Goal: Information Seeking & Learning: Find specific fact

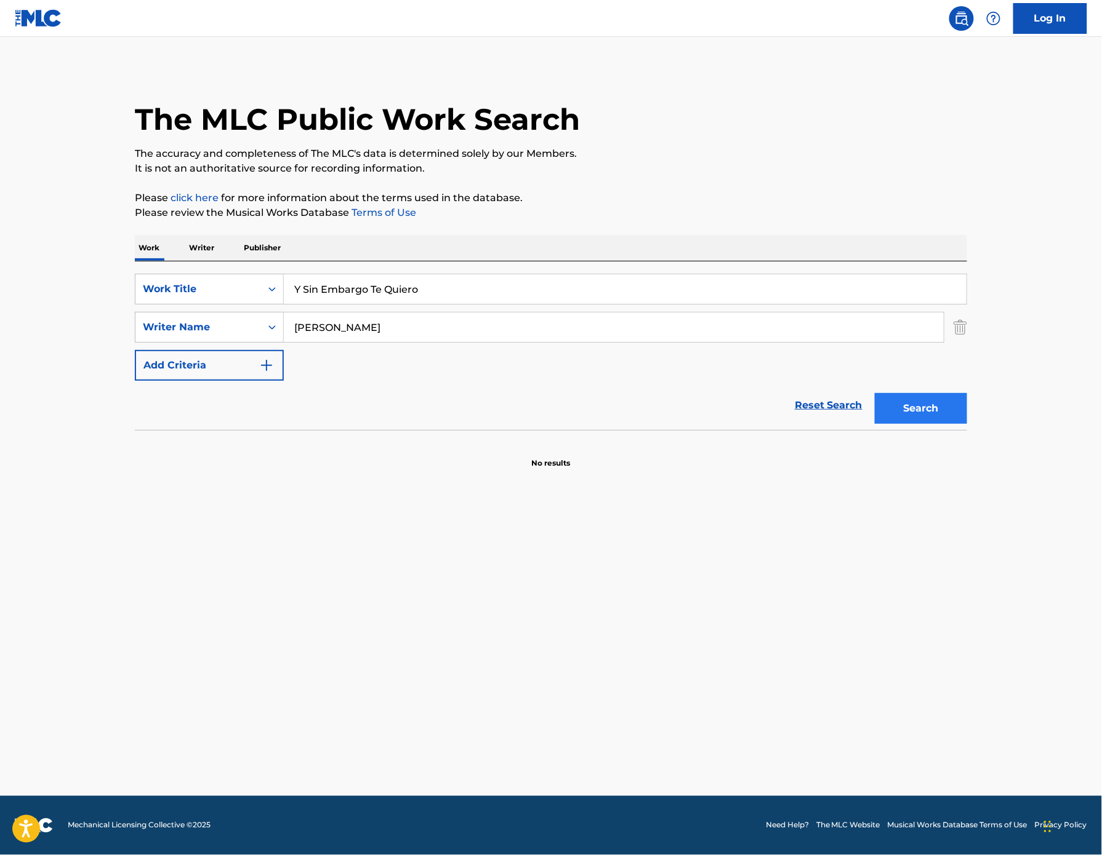
click at [967, 424] on button "Search" at bounding box center [920, 408] width 92 height 31
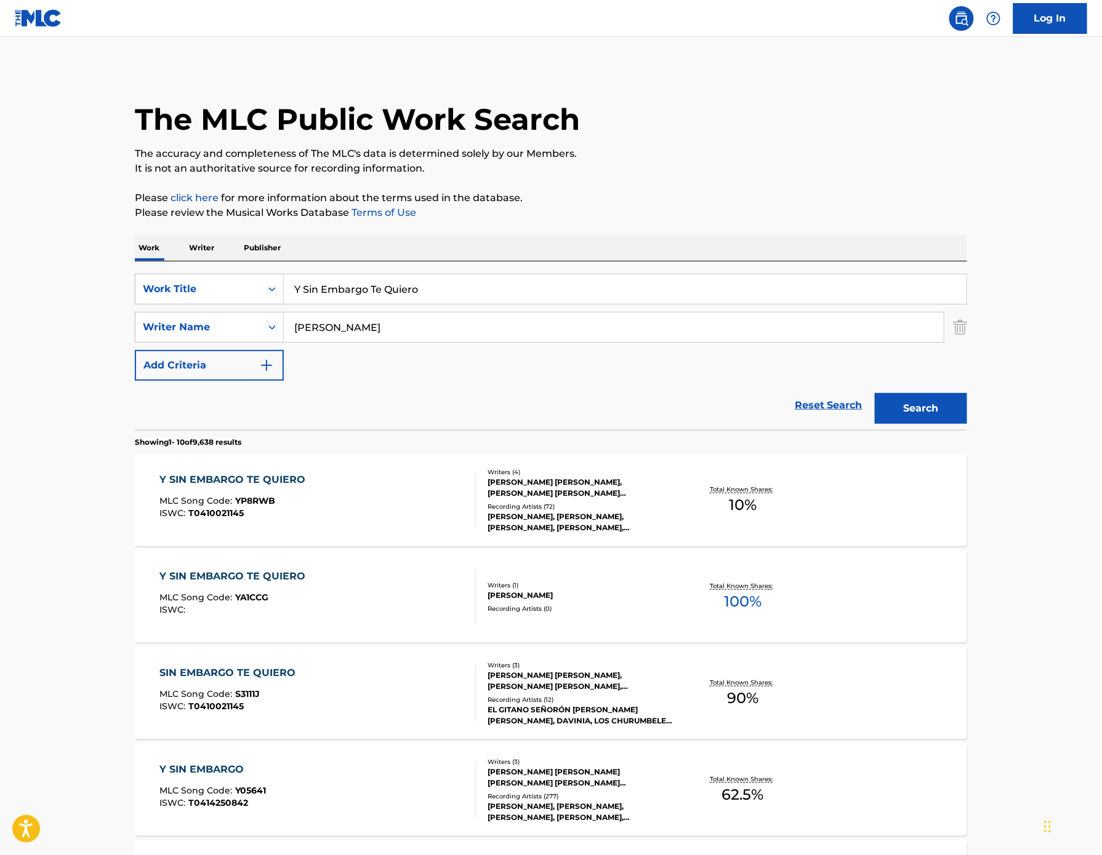
click at [160, 487] on div "Y SIN EMBARGO TE QUIERO" at bounding box center [236, 480] width 152 height 15
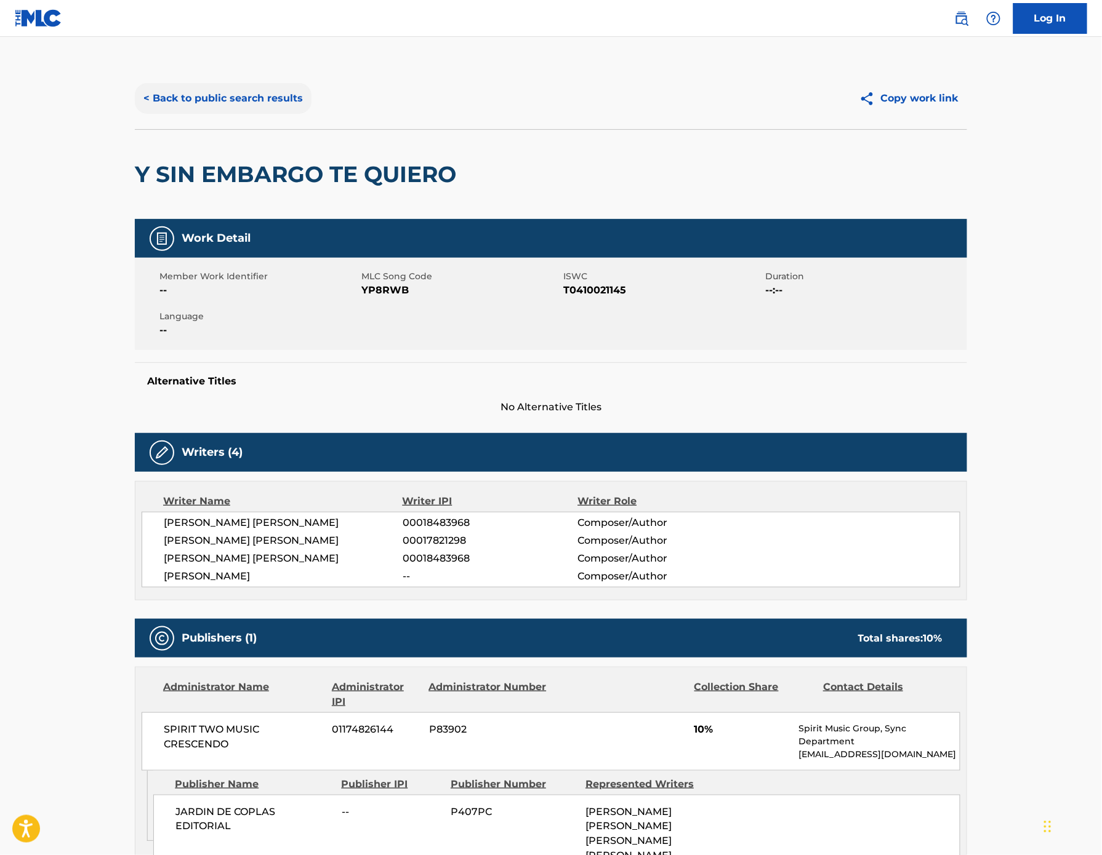
click at [135, 114] on button "< Back to public search results" at bounding box center [223, 98] width 177 height 31
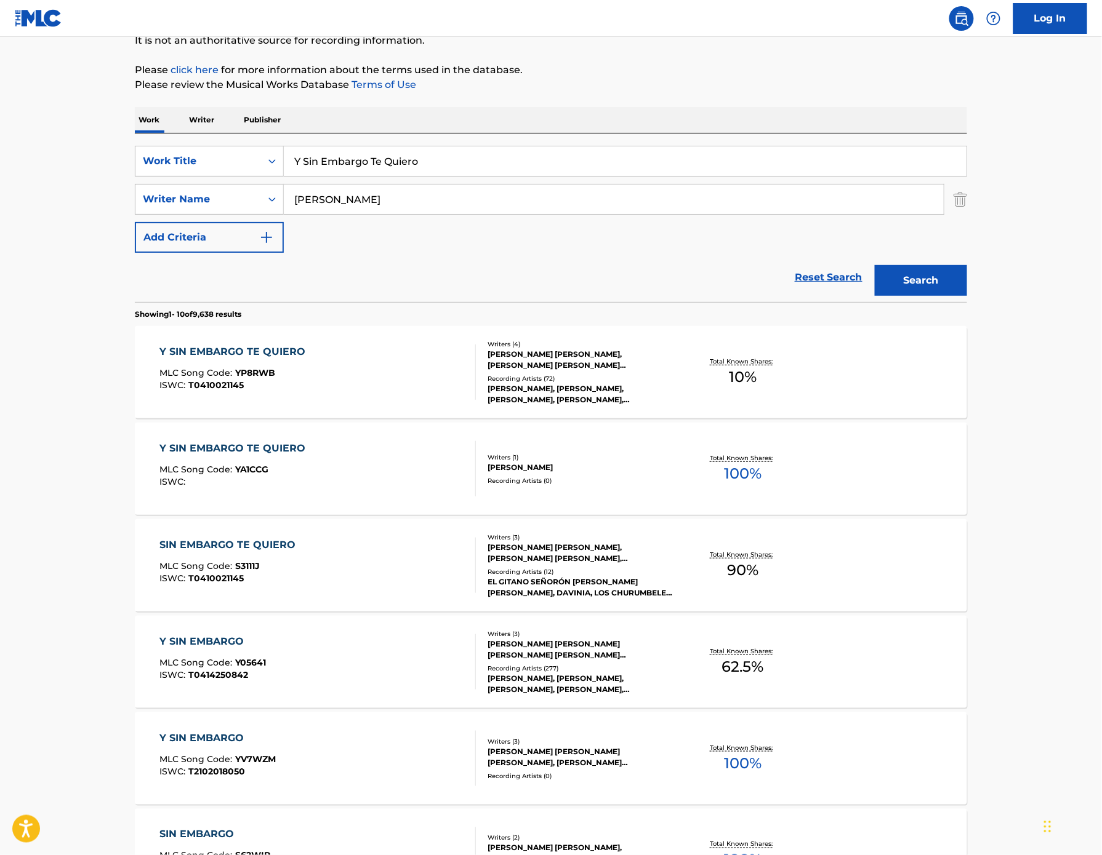
scroll to position [174, 0]
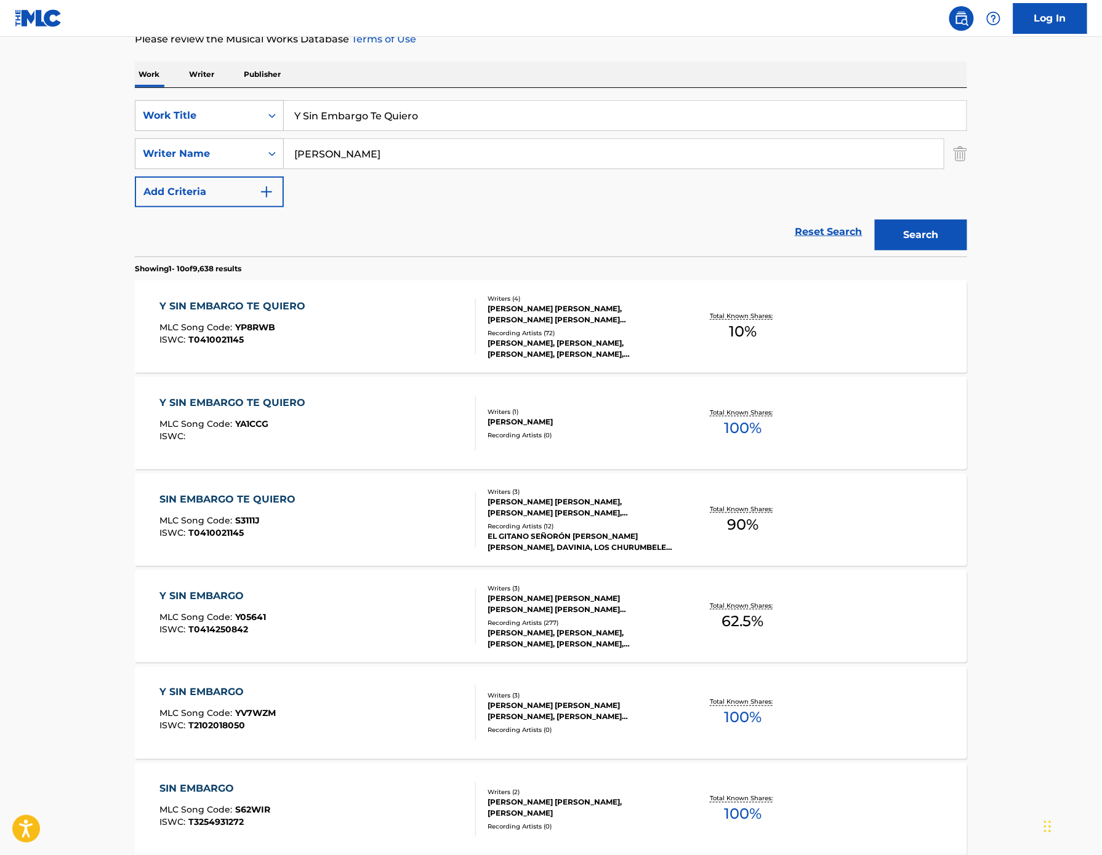
click at [160, 507] on div "SIN EMBARGO TE QUIERO" at bounding box center [231, 499] width 142 height 15
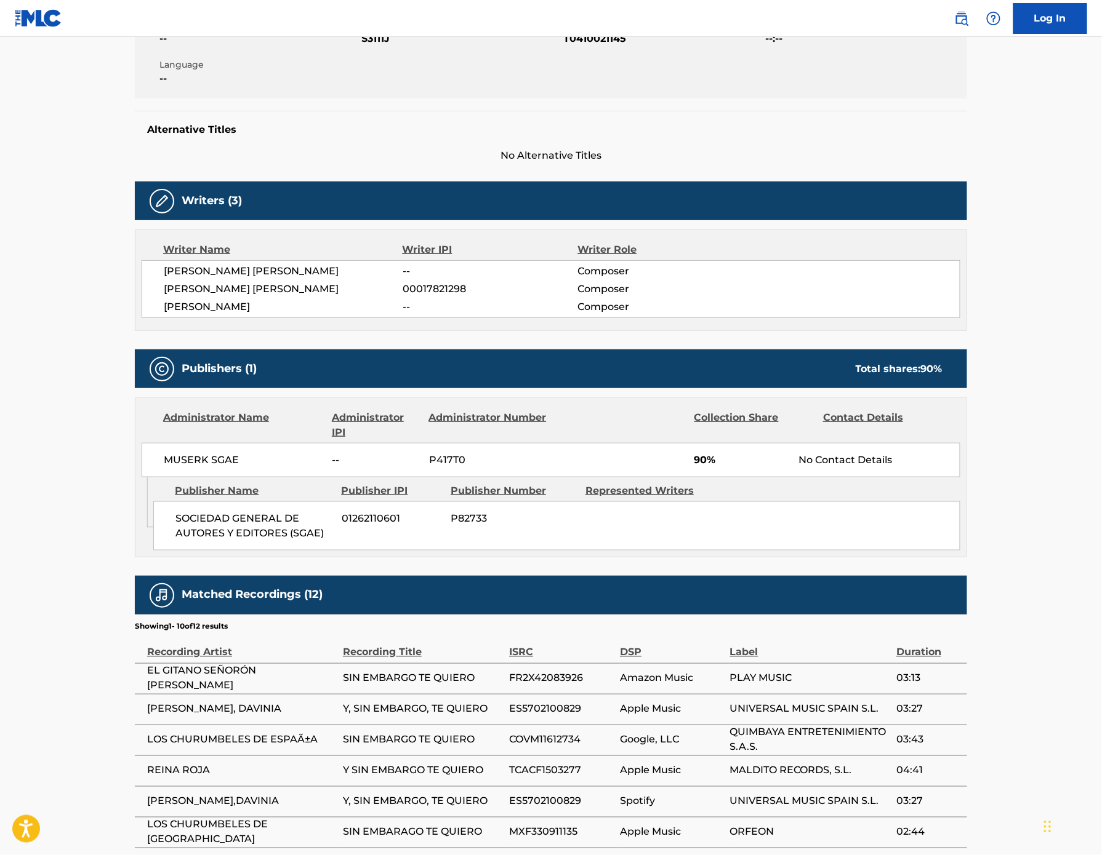
scroll to position [193, 0]
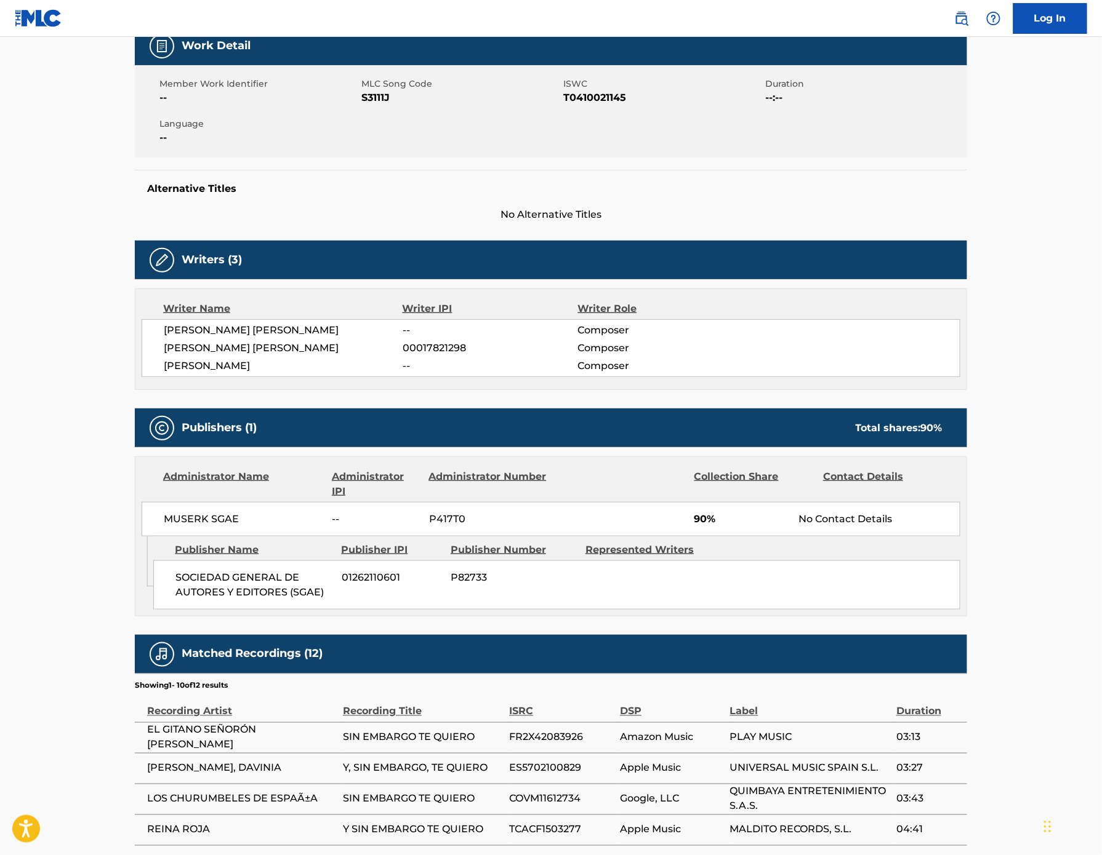
drag, startPoint x: 247, startPoint y: 442, endPoint x: 78, endPoint y: 408, distance: 172.7
click at [142, 377] on div "[PERSON_NAME] [PERSON_NAME] -- Composer [PERSON_NAME] [PERSON_NAME] 00017821298…" at bounding box center [551, 348] width 818 height 58
copy div "[PERSON_NAME] [PERSON_NAME] -- Composer [PERSON_NAME] [PERSON_NAME] 00017821298…"
